Goal: Book appointment/travel/reservation

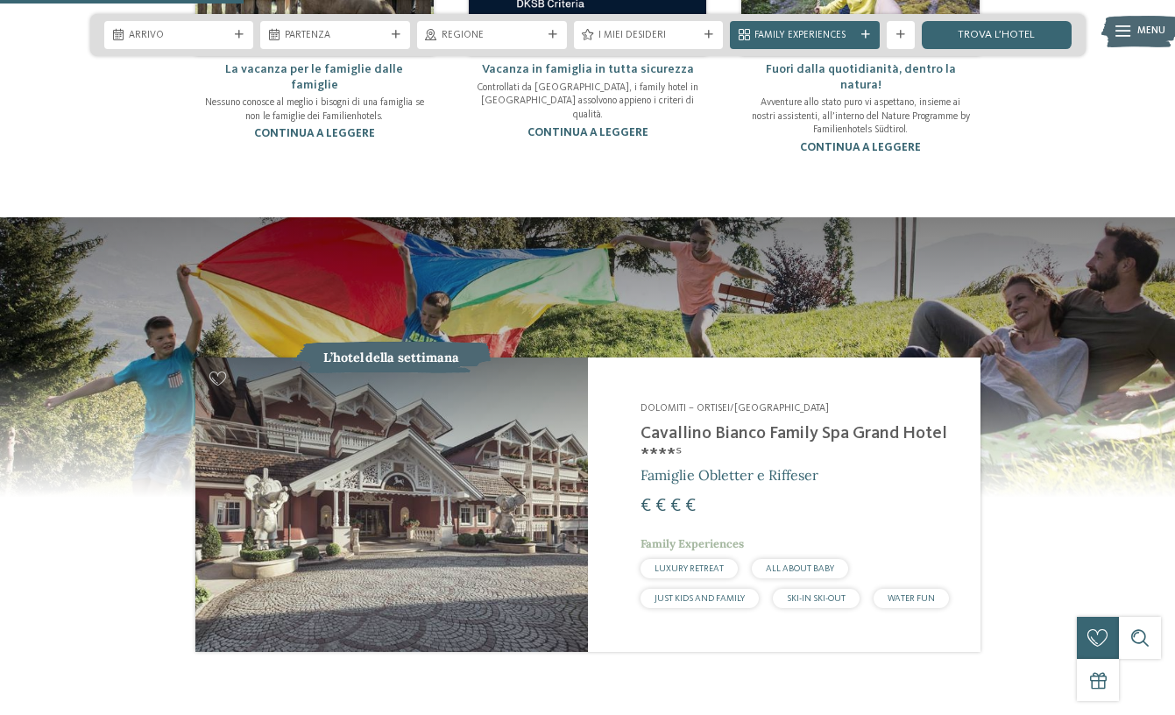
scroll to position [1402, 0]
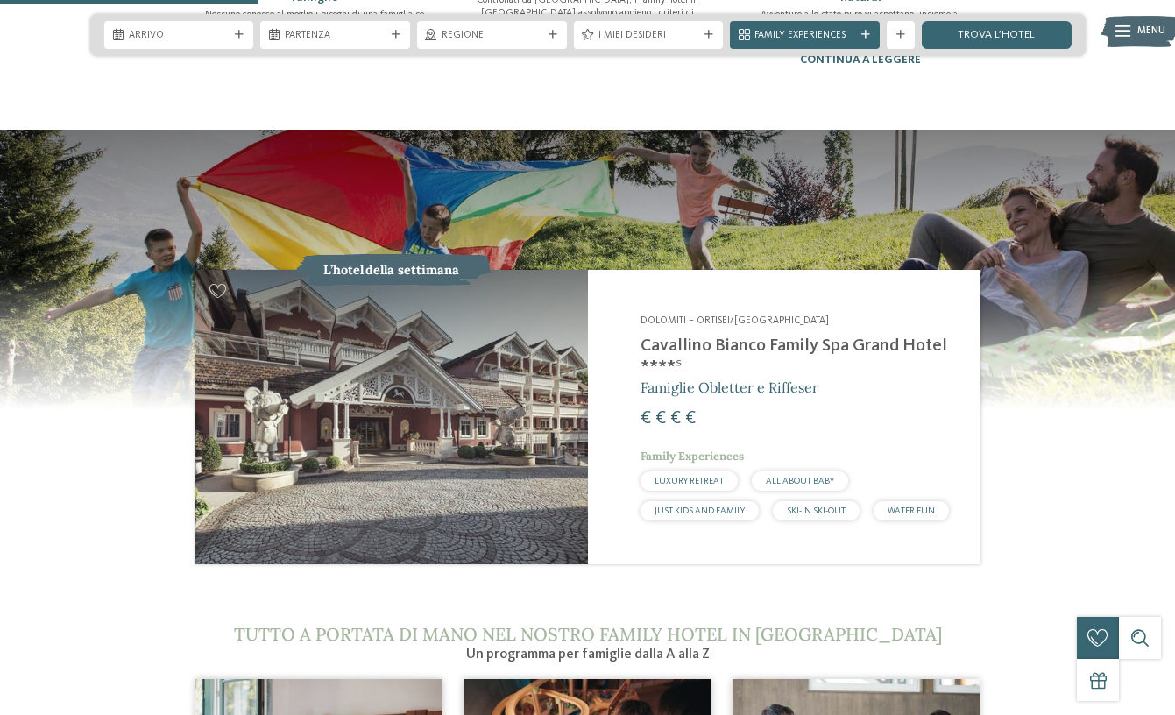
click at [182, 20] on div "Arrivo [GEOGRAPHIC_DATA]" at bounding box center [587, 35] width 995 height 42
click at [182, 26] on div "Arrivo" at bounding box center [179, 35] width 150 height 28
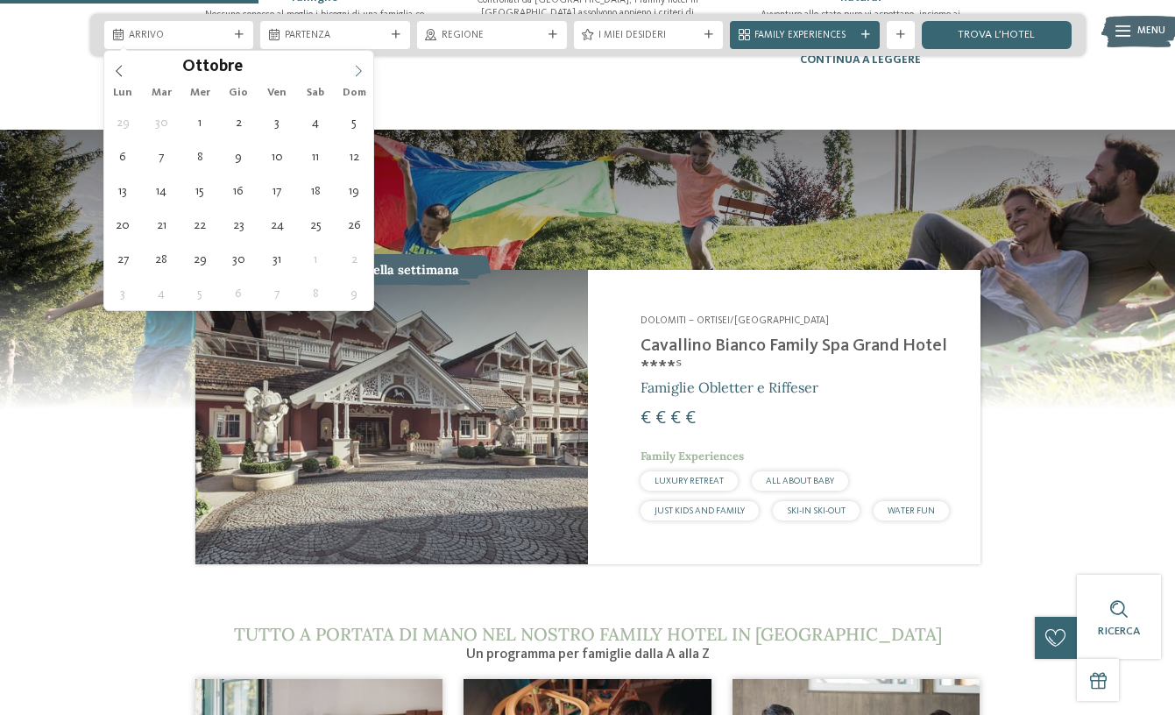
click at [356, 68] on icon at bounding box center [358, 71] width 12 height 12
type div "[DATE]"
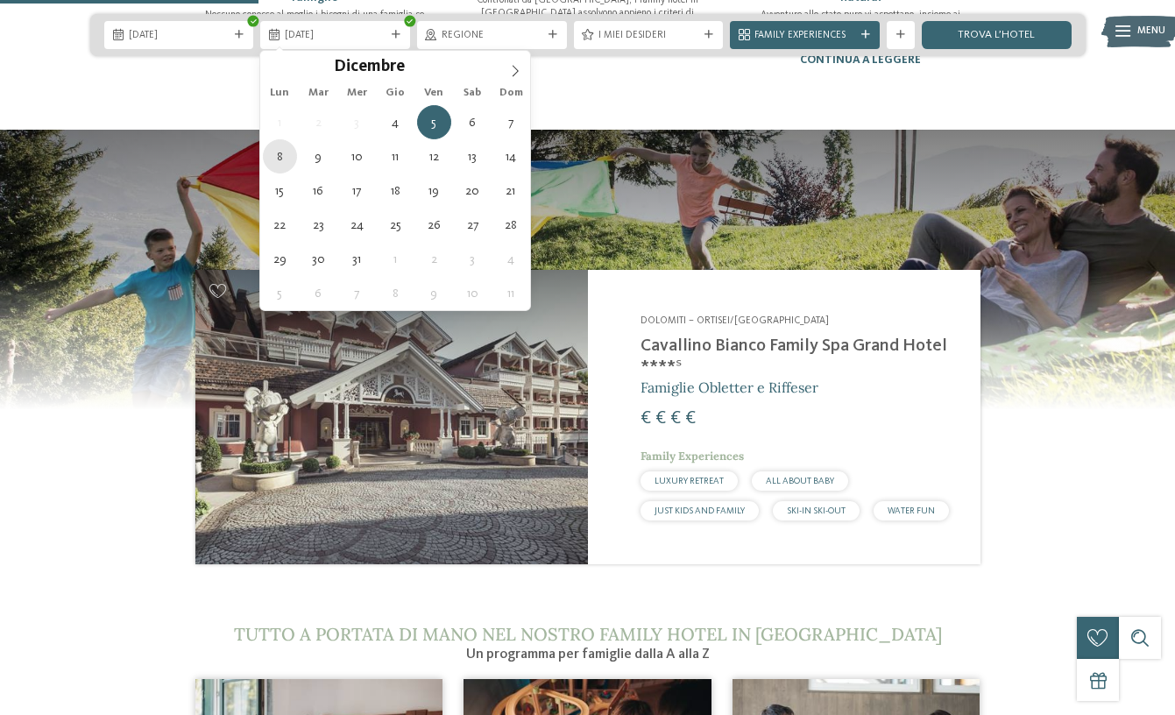
type div "[DATE]"
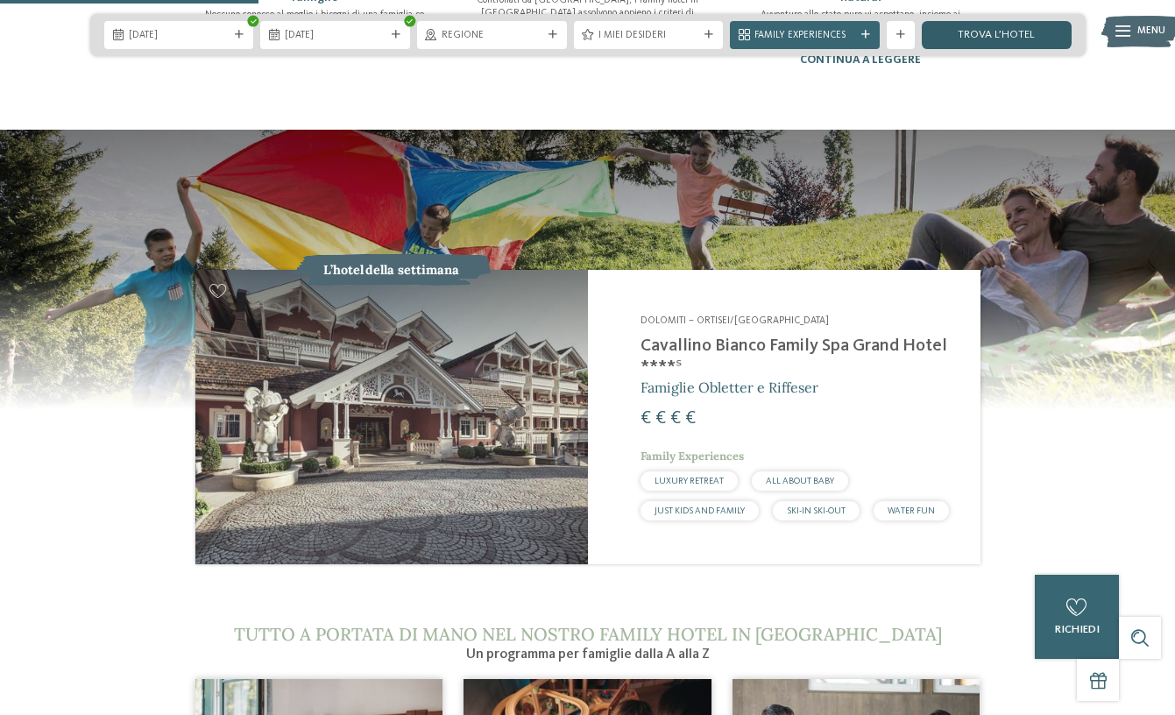
click at [1030, 34] on link "trova l’hotel" at bounding box center [996, 35] width 150 height 28
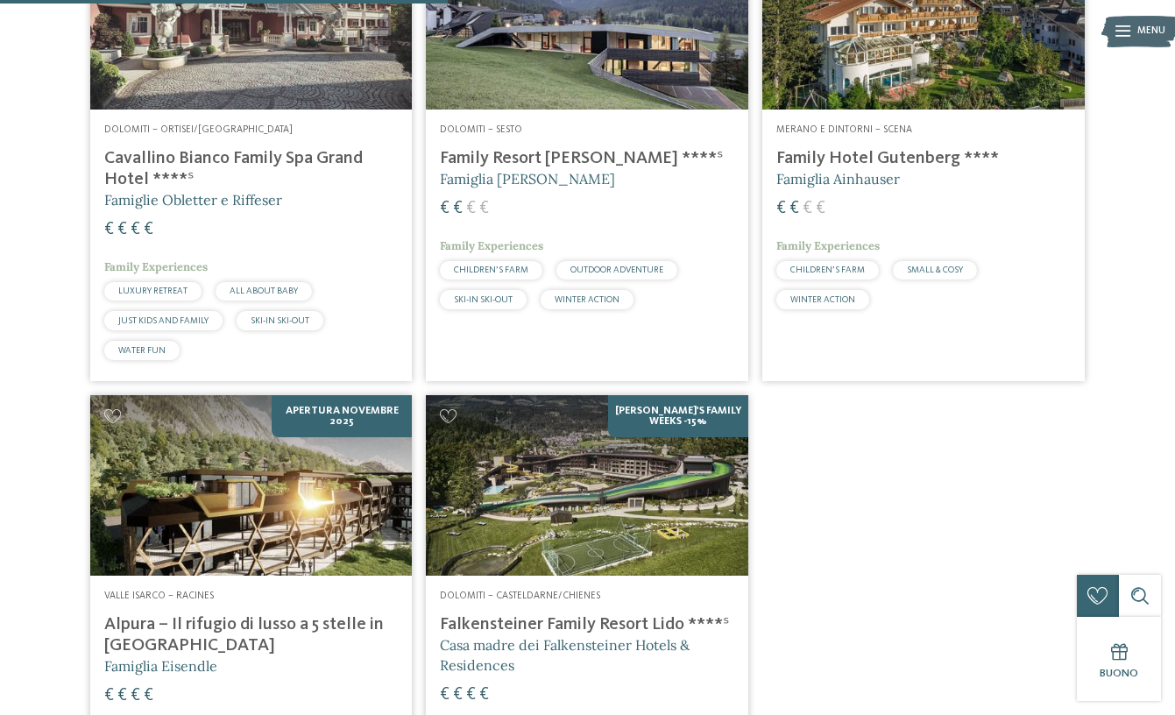
scroll to position [433, 0]
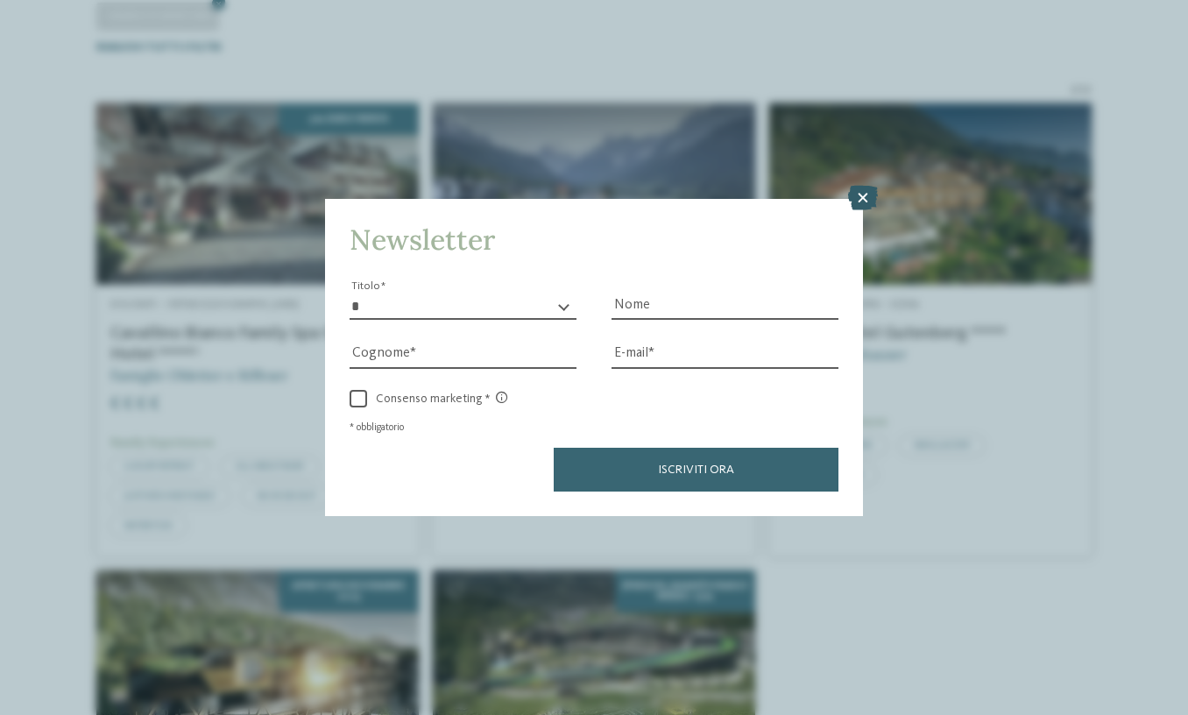
click at [873, 192] on icon at bounding box center [863, 198] width 30 height 25
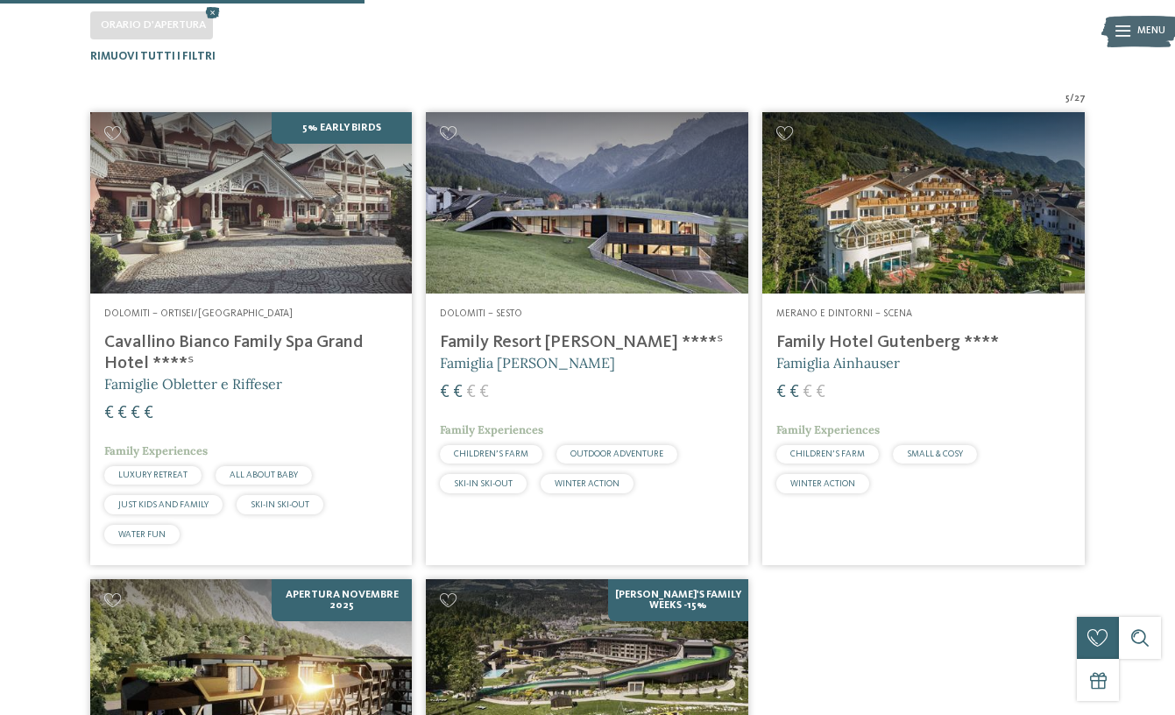
scroll to position [608, 0]
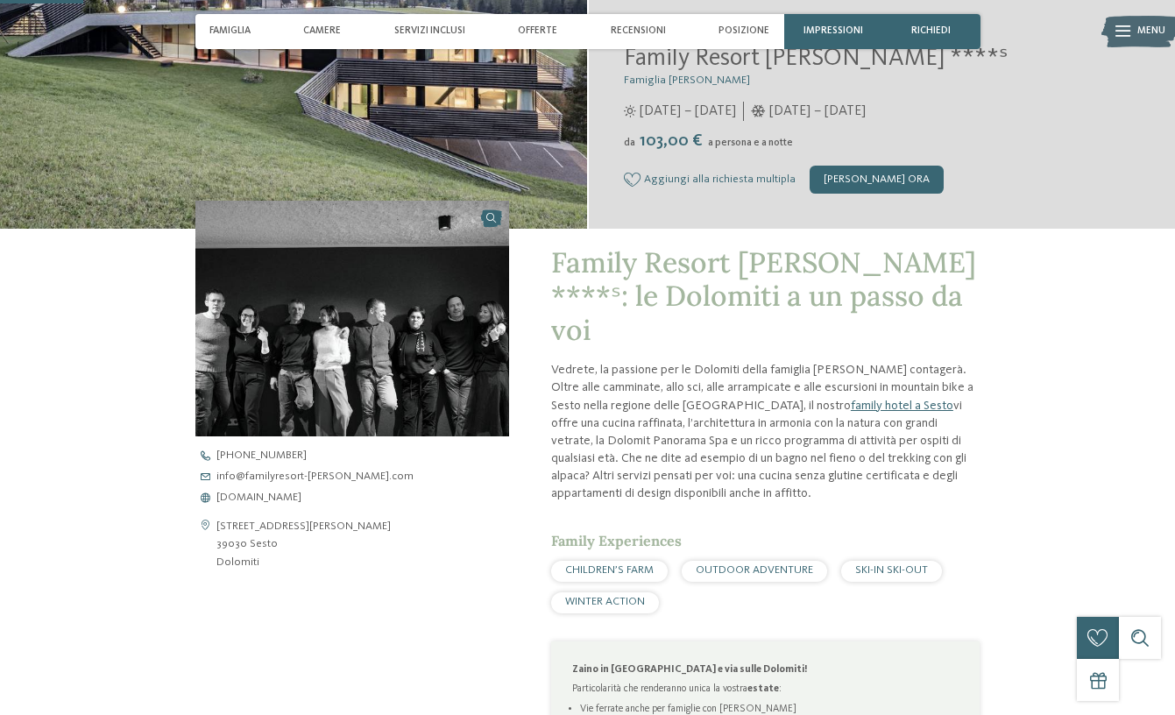
scroll to position [350, 0]
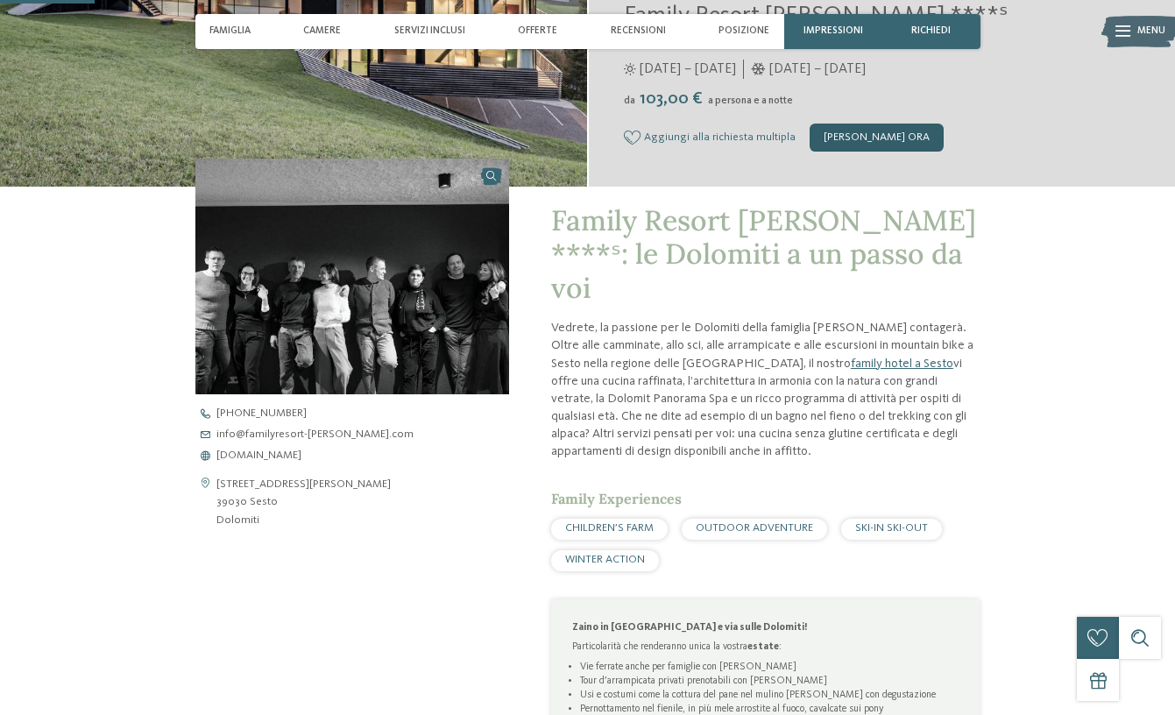
click at [870, 136] on div "[PERSON_NAME] ora" at bounding box center [876, 138] width 134 height 28
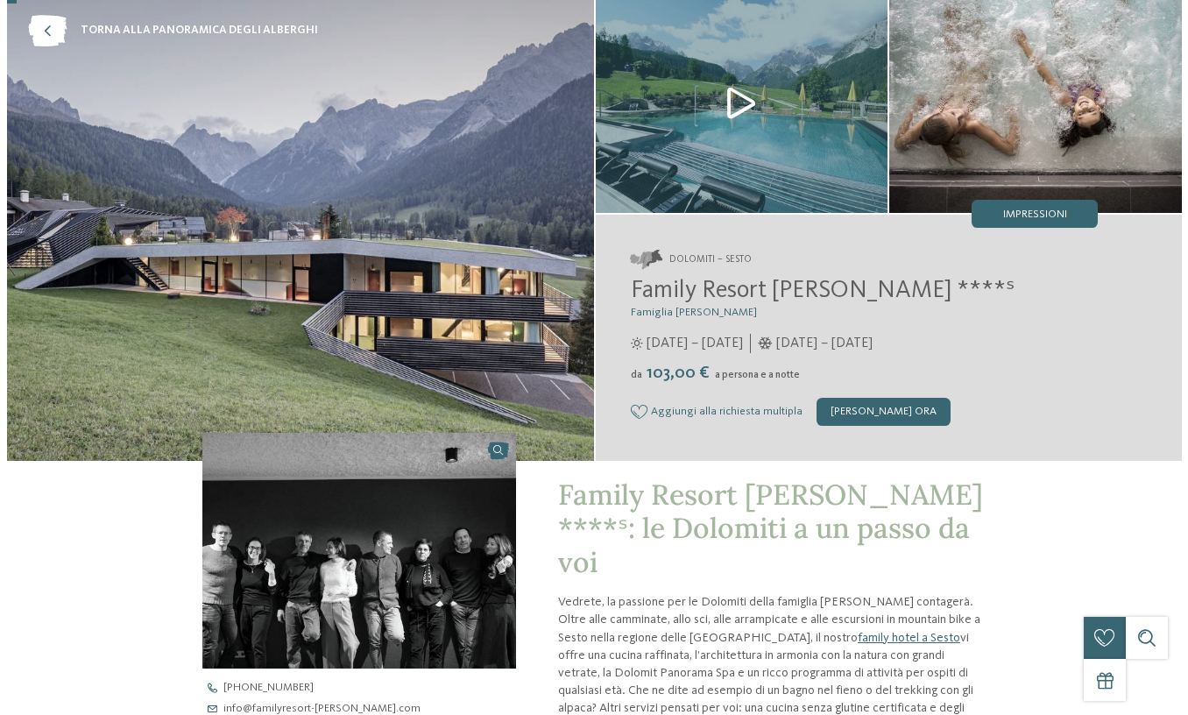
scroll to position [0, 0]
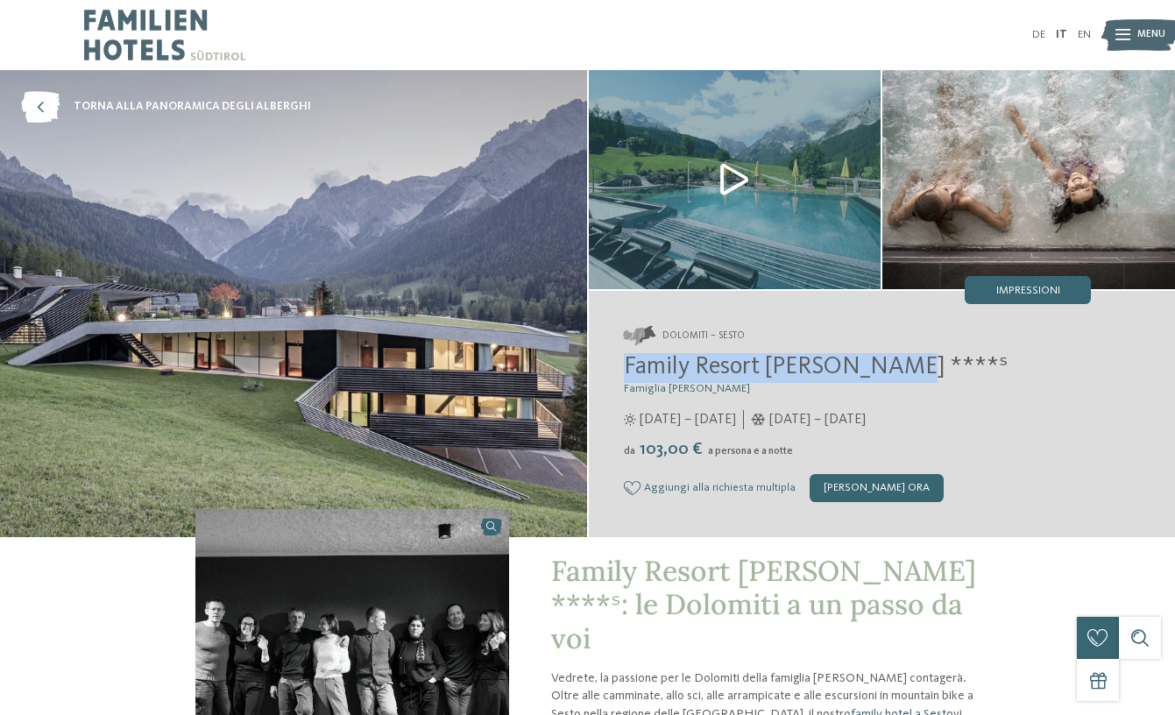
drag, startPoint x: 619, startPoint y: 368, endPoint x: 918, endPoint y: 361, distance: 298.8
click at [918, 361] on div "Dolomiti – Sesto Family Resort Rainer ****ˢ Famiglia Rainer da" at bounding box center [882, 414] width 587 height 246
copy span "Family Resort [PERSON_NAME] ****ˢ"
